Goal: Transaction & Acquisition: Purchase product/service

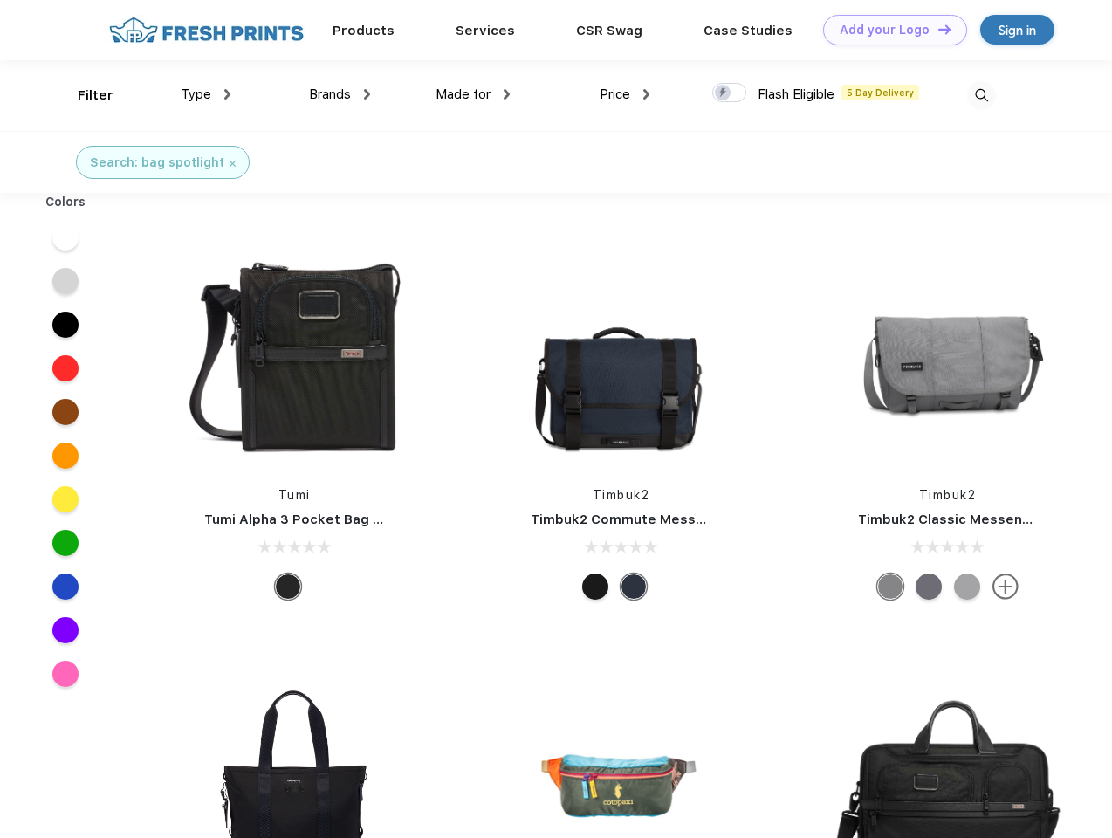
click at [889, 30] on link "Add your Logo Design Tool" at bounding box center [895, 30] width 144 height 31
click at [0, 0] on div "Design Tool" at bounding box center [0, 0] width 0 height 0
click at [937, 29] on link "Add your Logo Design Tool" at bounding box center [895, 30] width 144 height 31
click at [84, 95] on div "Filter" at bounding box center [96, 96] width 36 height 20
click at [206, 94] on span "Type" at bounding box center [196, 94] width 31 height 16
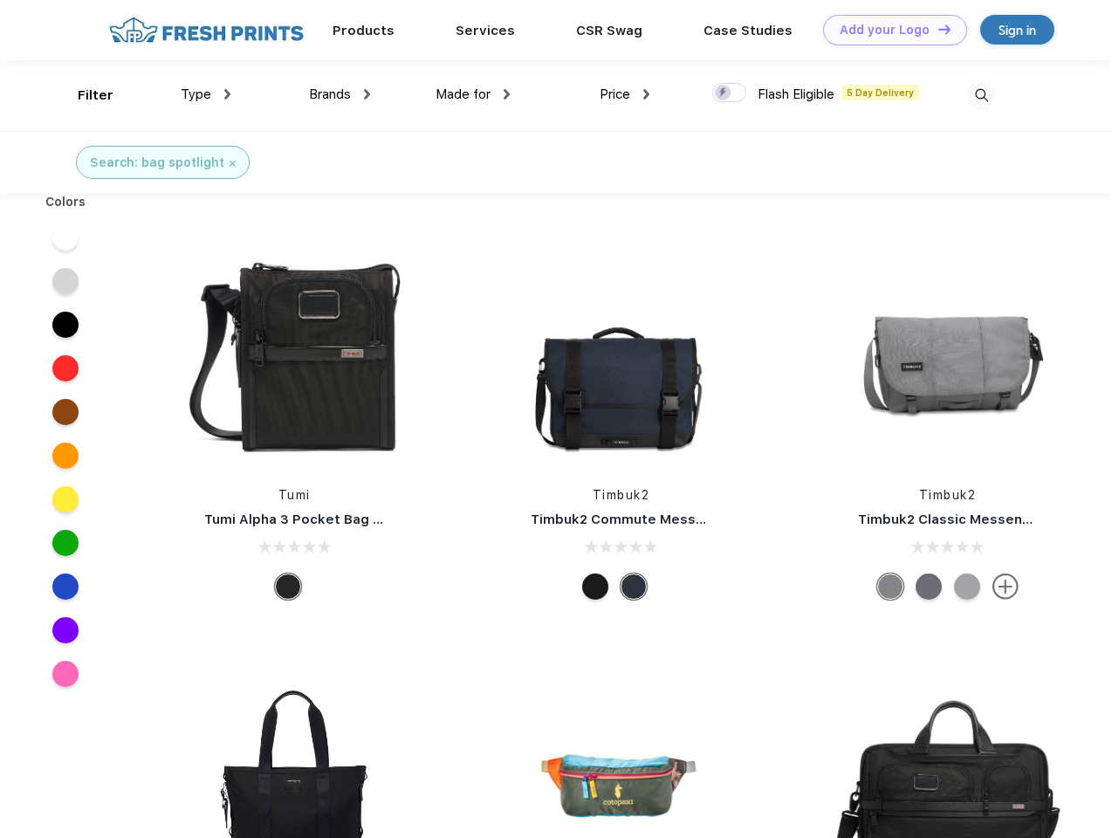
click at [340, 94] on span "Brands" at bounding box center [330, 94] width 42 height 16
click at [473, 94] on span "Made for" at bounding box center [463, 94] width 55 height 16
click at [625, 94] on span "Price" at bounding box center [615, 94] width 31 height 16
click at [730, 93] on div at bounding box center [730, 92] width 34 height 19
click at [724, 93] on input "checkbox" at bounding box center [718, 87] width 11 height 11
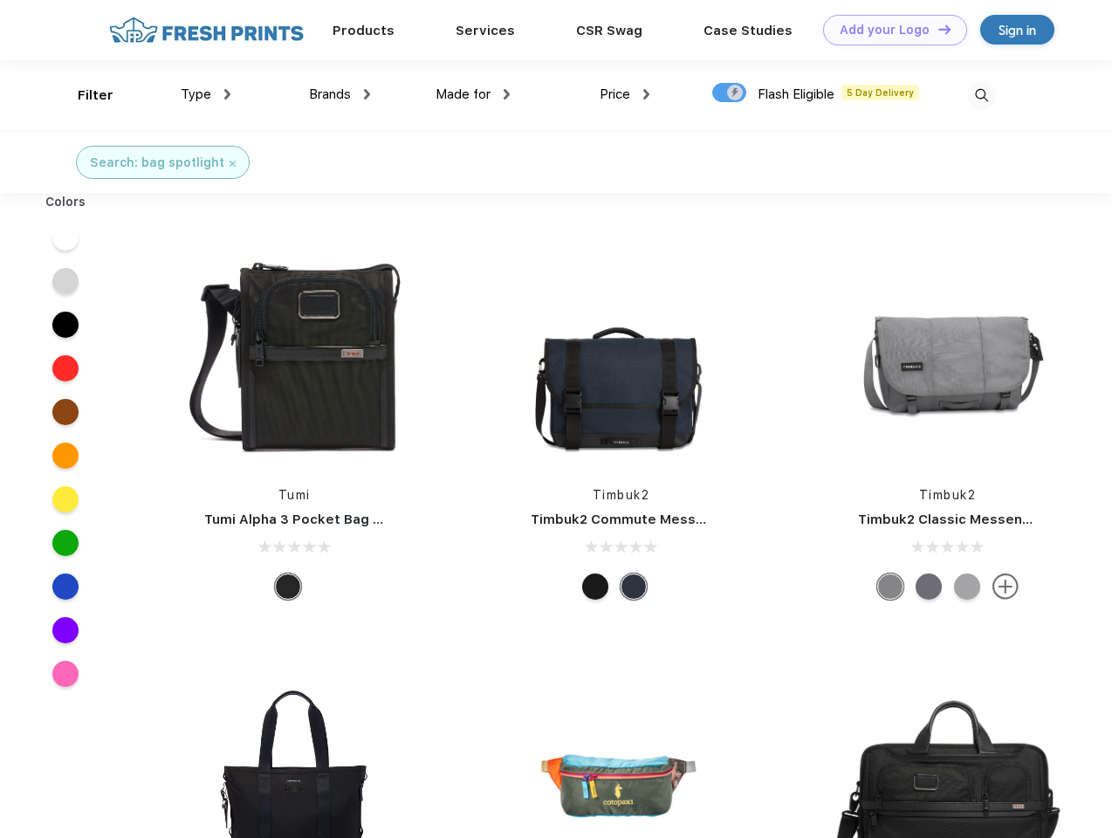
click at [981, 95] on img at bounding box center [982, 95] width 29 height 29
